Goal: Browse casually

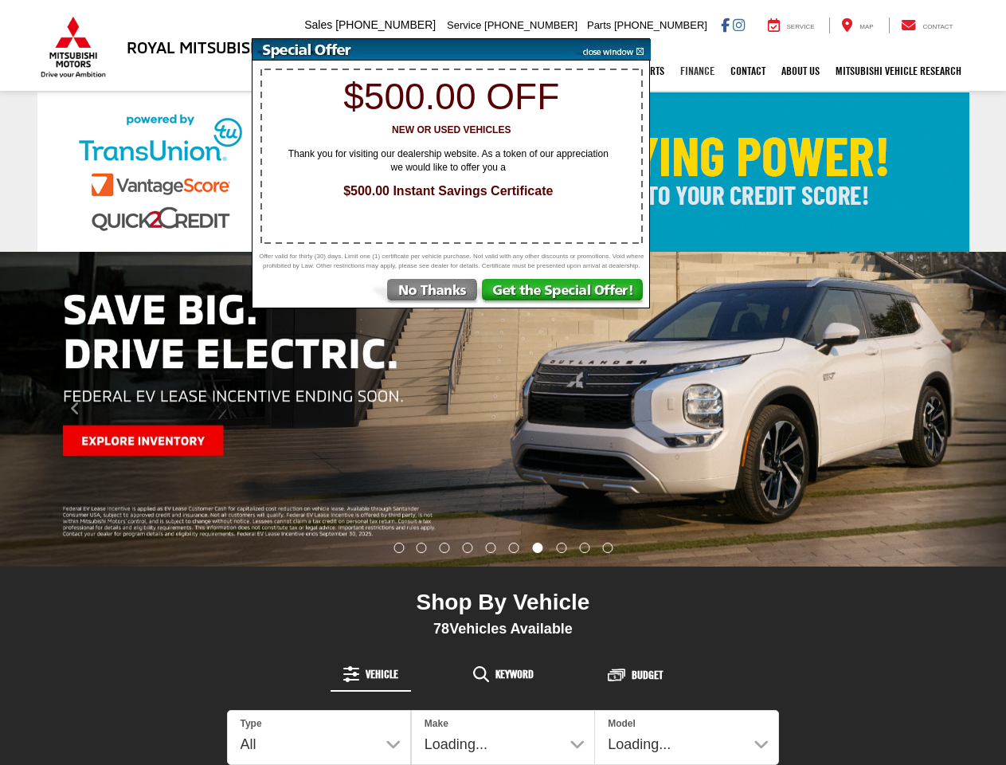
click at [694, 72] on link "Finance" at bounding box center [697, 71] width 50 height 40
click at [797, 72] on link "About Us" at bounding box center [800, 71] width 54 height 40
click at [897, 72] on link "Mitsubishi Vehicle Research" at bounding box center [898, 71] width 142 height 40
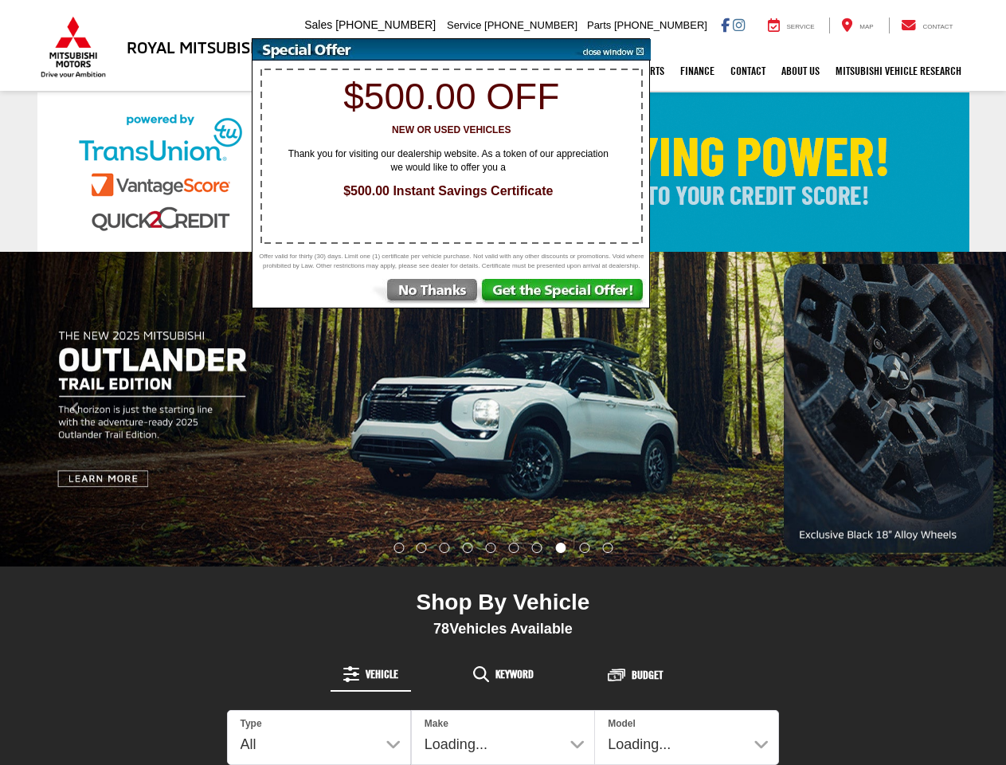
click at [503, 409] on div "Carousel section with vehicle pictures - may contain disclaimers." at bounding box center [503, 409] width 1006 height 315
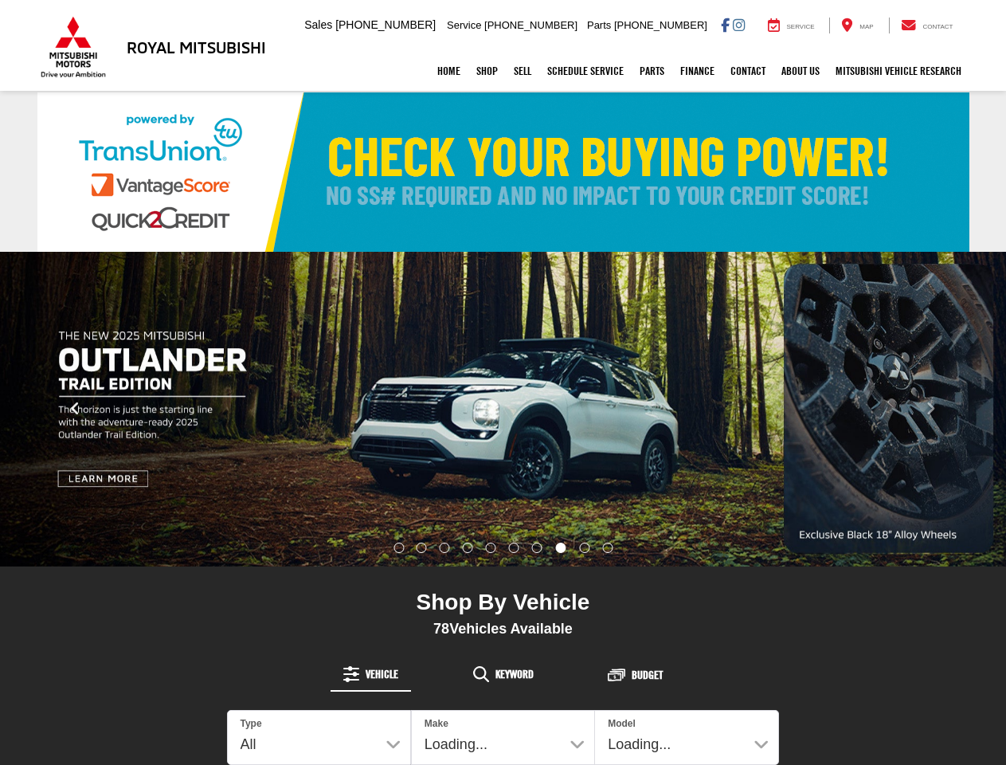
click at [75, 409] on icon "Click to view previous picture." at bounding box center [75, 409] width 10 height 16
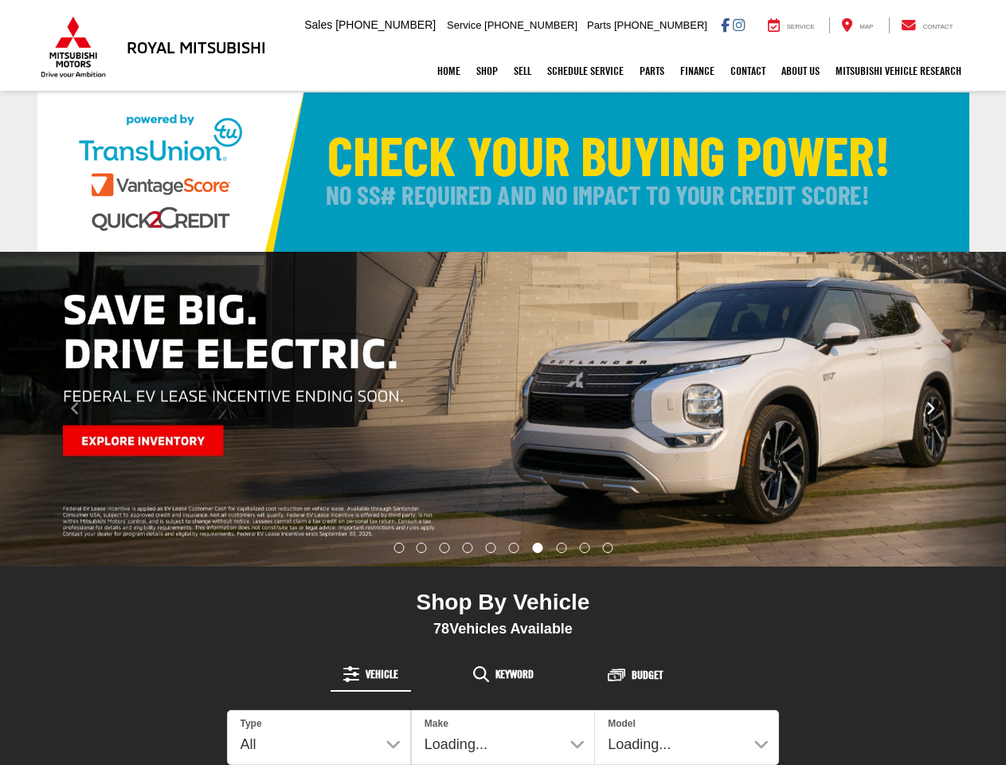
click at [930, 409] on icon "Click to view next picture." at bounding box center [930, 409] width 10 height 16
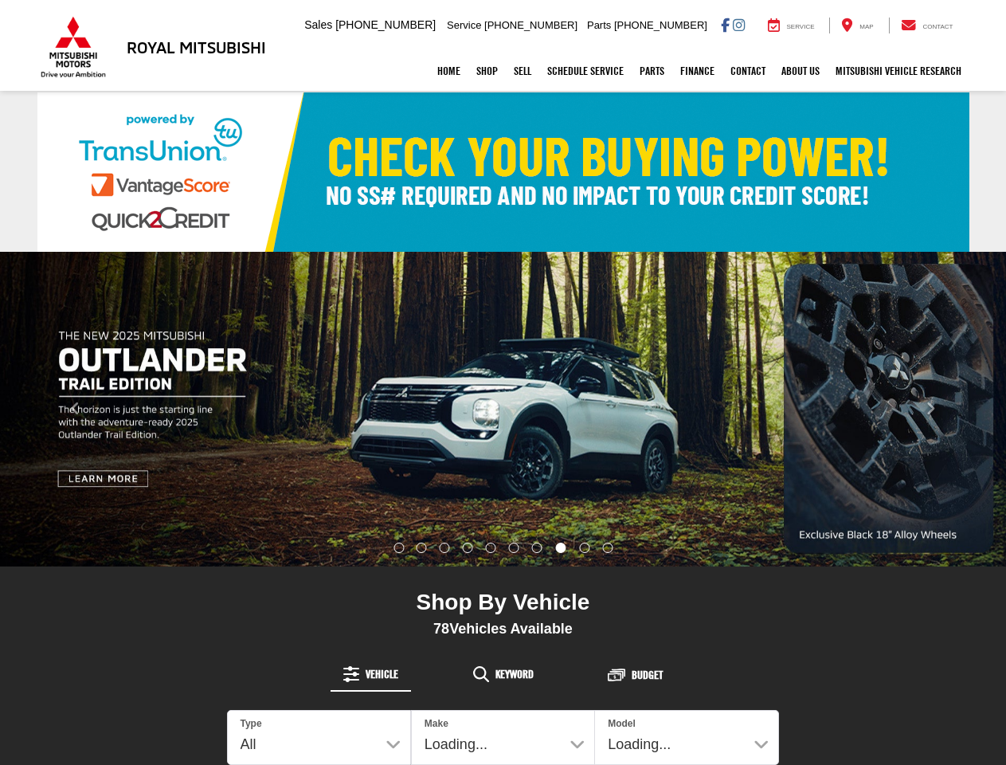
click at [398, 548] on img "carousel slide number 7 of 10" at bounding box center [503, 409] width 1006 height 315
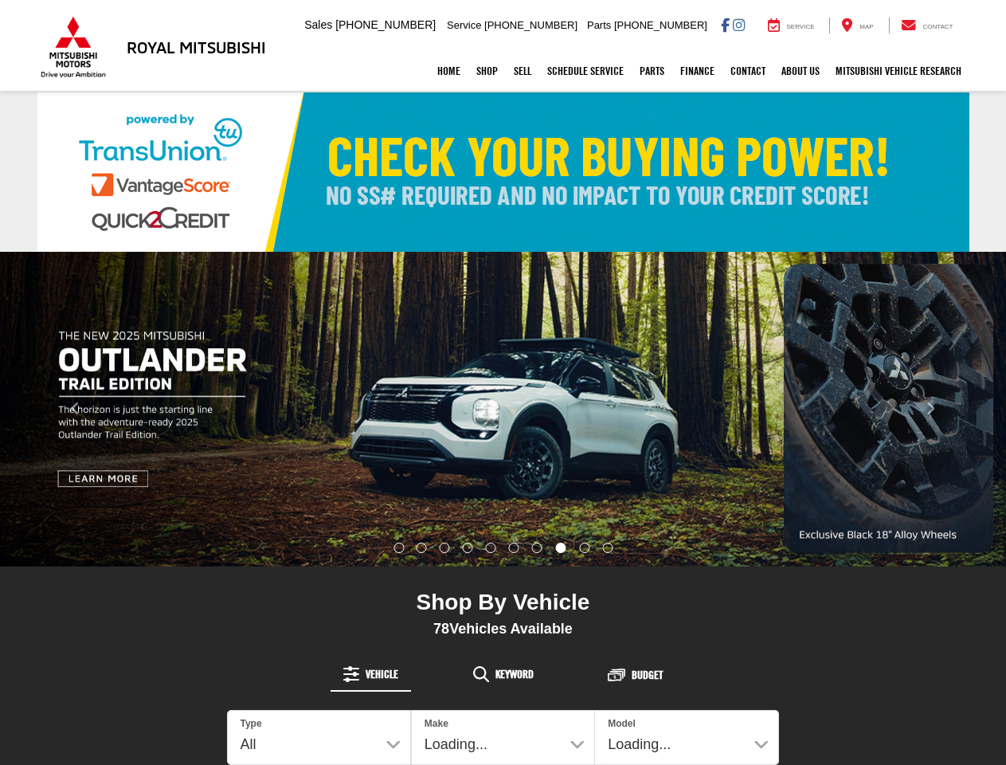
click at [421, 548] on img "carousel slide number 7 of 10" at bounding box center [503, 409] width 1006 height 315
click at [444, 548] on img "carousel slide number 7 of 10" at bounding box center [503, 409] width 1006 height 315
click at [468, 548] on img "carousel slide number 7 of 10" at bounding box center [503, 409] width 1006 height 315
